Goal: Task Accomplishment & Management: Complete application form

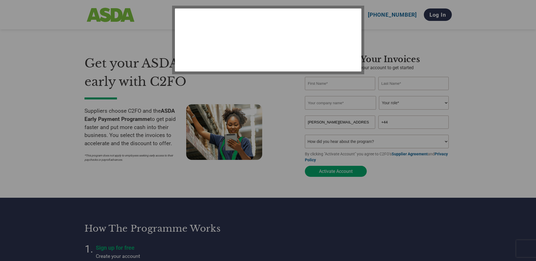
select select "en-[GEOGRAPHIC_DATA]"
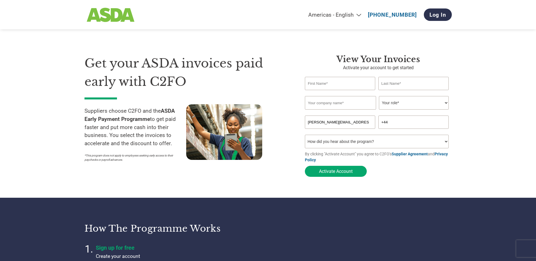
click at [312, 82] on input "text" at bounding box center [340, 83] width 71 height 13
type input "[PERSON_NAME]"
type input "Aber Falls Distillery Ltd"
click at [396, 105] on select "Your role* CFO Controller Credit Manager Finance Director Treasurer CEO Preside…" at bounding box center [414, 103] width 70 height 14
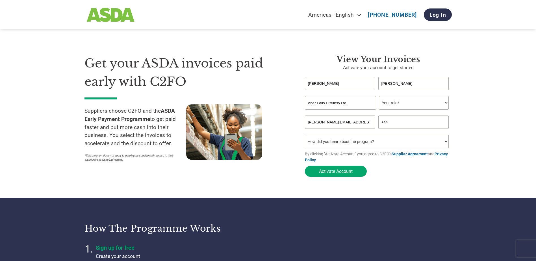
select select "TREASURER"
click at [379, 97] on select "Your role* CFO Controller Credit Manager Finance Director Treasurer CEO Preside…" at bounding box center [414, 103] width 70 height 14
click at [395, 124] on input "+44" at bounding box center [413, 122] width 71 height 13
type input "[PHONE_NUMBER]"
click at [341, 173] on button "Activate Account" at bounding box center [336, 171] width 62 height 11
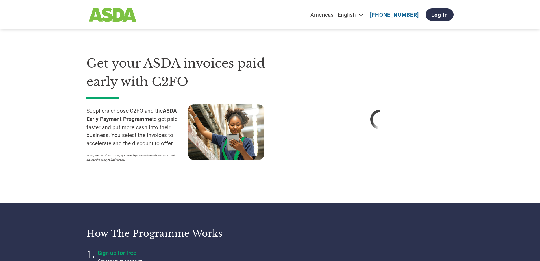
select select "en-[GEOGRAPHIC_DATA]"
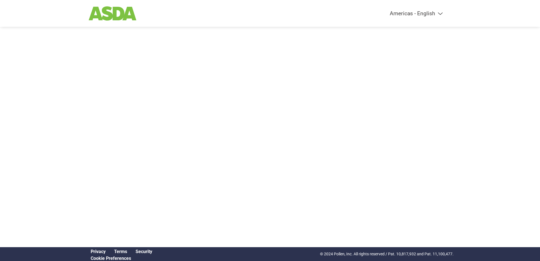
select select "en-[GEOGRAPHIC_DATA]"
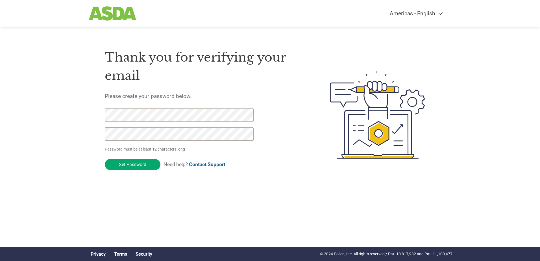
click at [136, 164] on input "Set Password" at bounding box center [133, 164] width 56 height 11
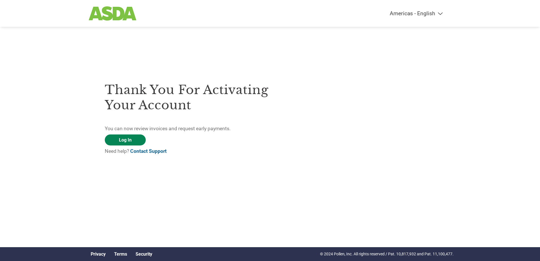
click at [129, 139] on link "Log In" at bounding box center [125, 139] width 41 height 11
